Goal: Information Seeking & Learning: Learn about a topic

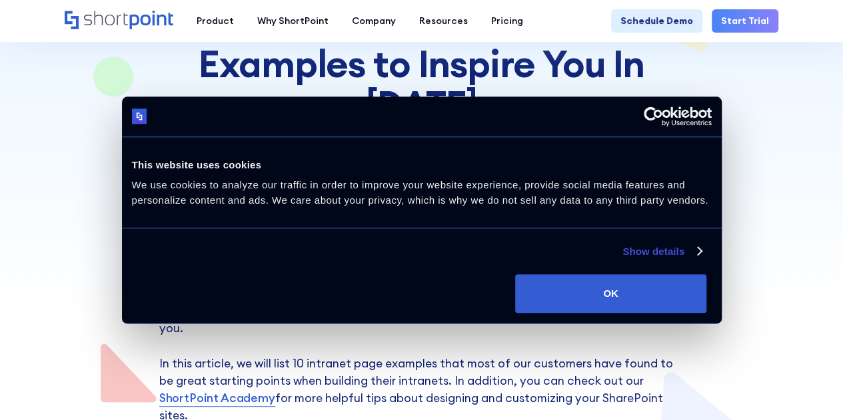
scroll to position [204, 0]
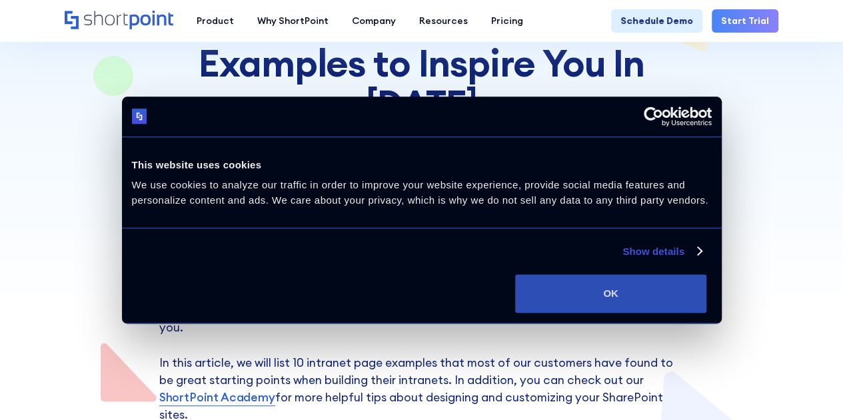
click at [706, 313] on button "OK" at bounding box center [610, 293] width 191 height 39
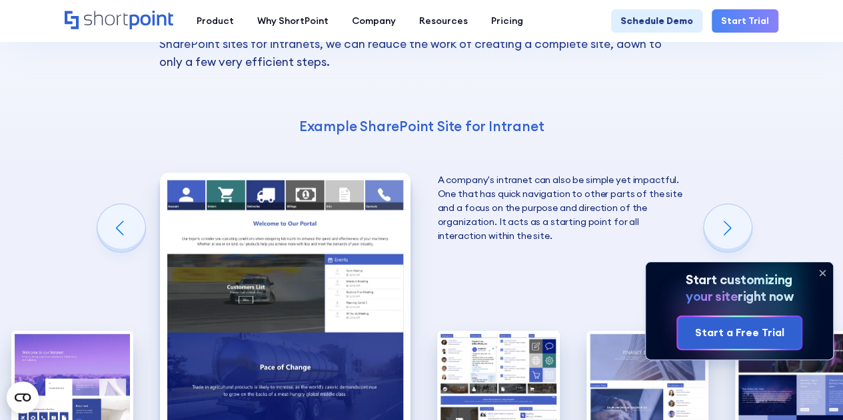
scroll to position [1649, 0]
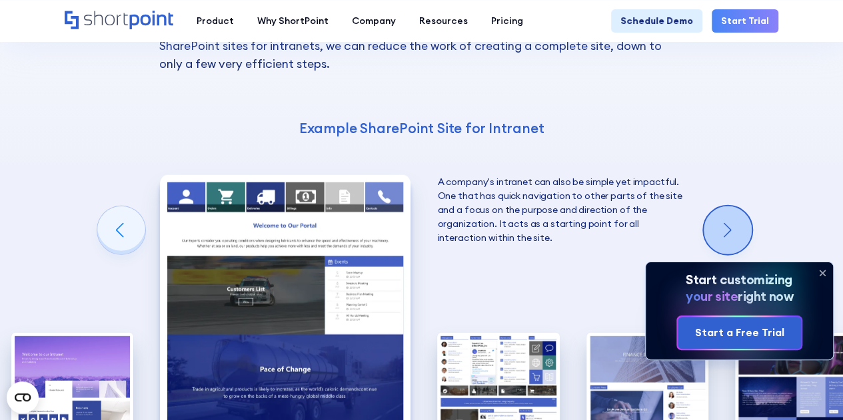
click at [737, 206] on div "Next slide" at bounding box center [727, 230] width 48 height 48
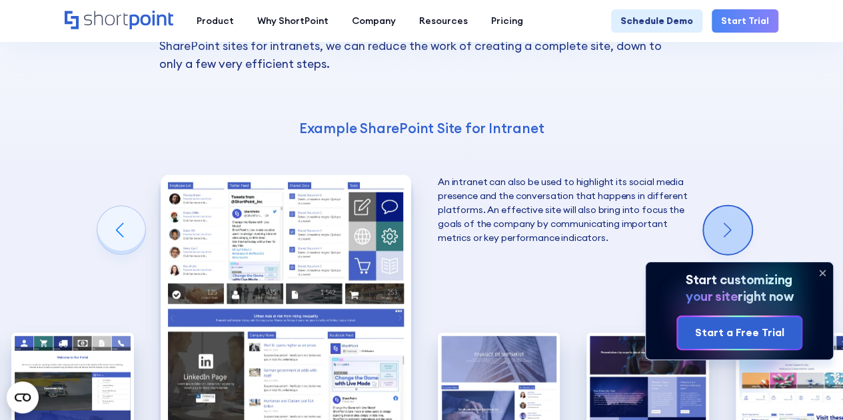
click at [737, 206] on div "Next slide" at bounding box center [727, 230] width 48 height 48
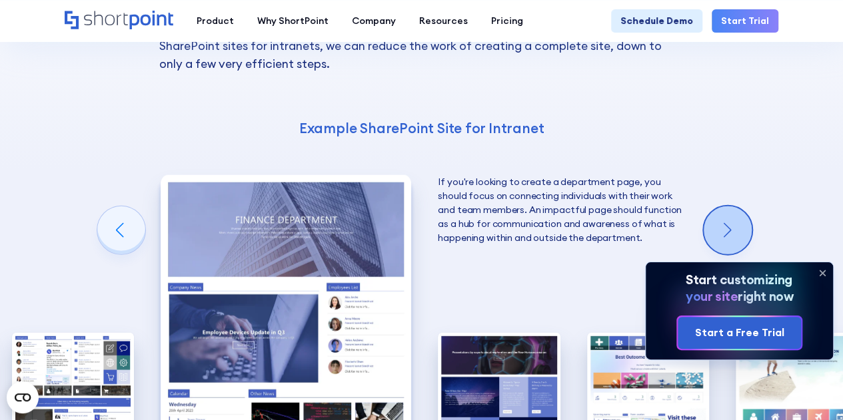
click at [737, 206] on div "Next slide" at bounding box center [727, 230] width 48 height 48
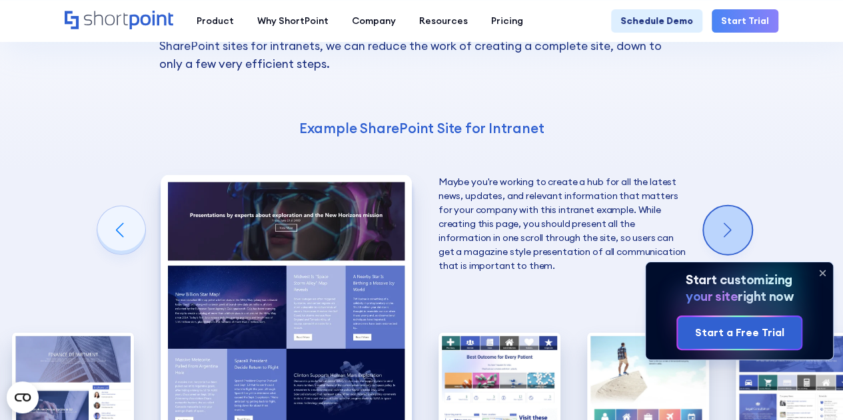
click at [737, 206] on div "Next slide" at bounding box center [727, 230] width 48 height 48
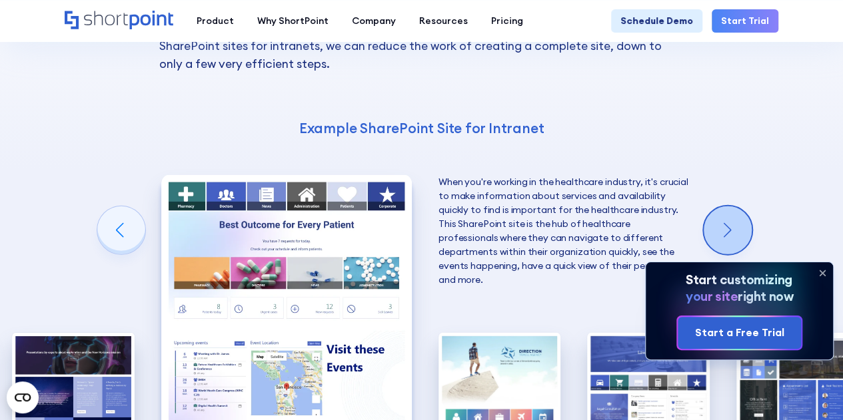
click at [737, 206] on div "Next slide" at bounding box center [727, 230] width 48 height 48
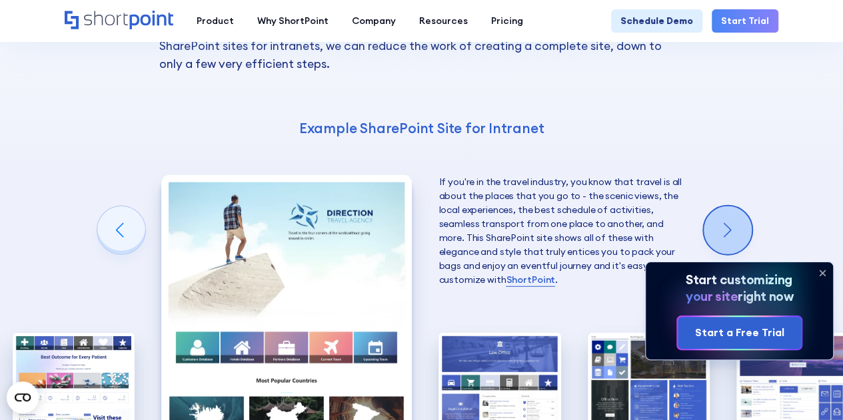
click at [737, 206] on div "Next slide" at bounding box center [727, 230] width 48 height 48
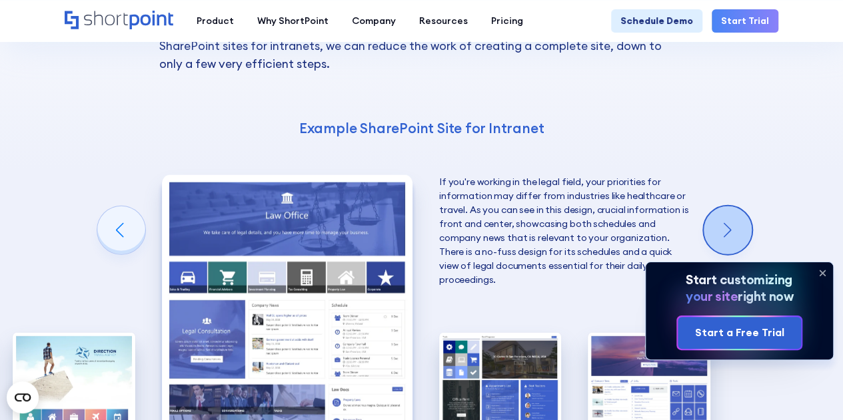
click at [737, 206] on div "Next slide" at bounding box center [727, 230] width 48 height 48
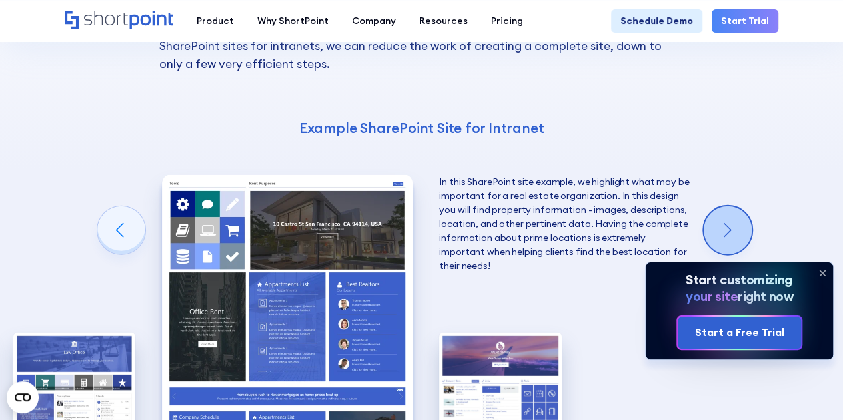
click at [737, 206] on div "Next slide" at bounding box center [727, 230] width 48 height 48
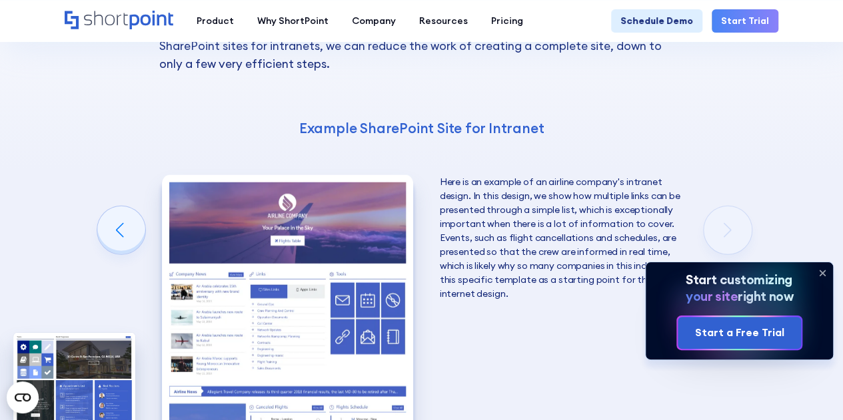
click at [737, 171] on div "10 Best Intranet Page Examples You Can Use Below you will find a series of the …" at bounding box center [421, 238] width 843 height 797
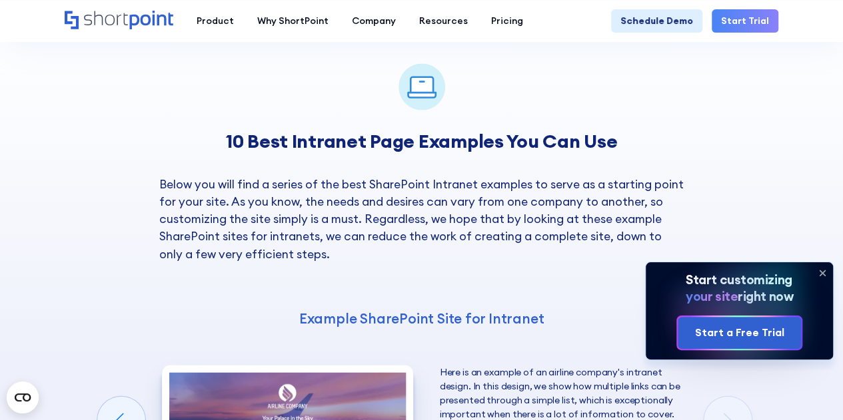
scroll to position [1434, 0]
